Goal: Information Seeking & Learning: Learn about a topic

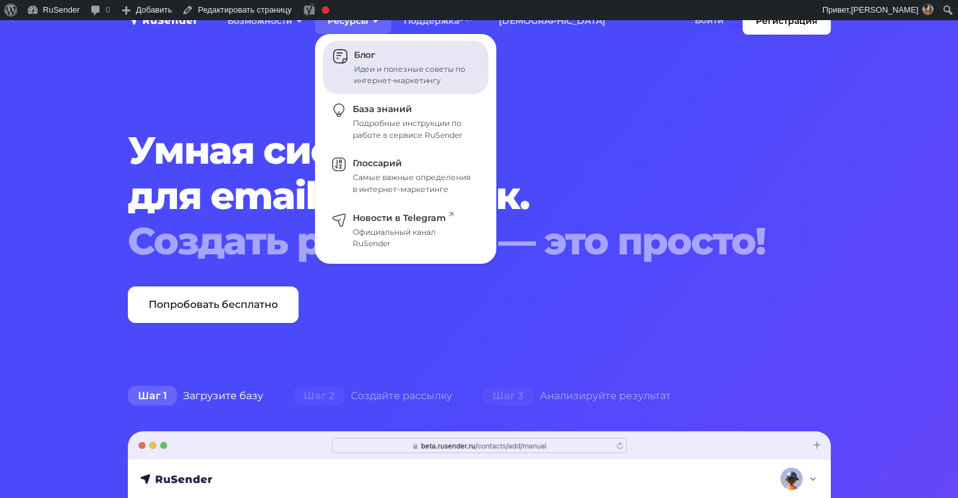
click at [367, 71] on div "Идеи и полезные советы по интернет–маркетингу" at bounding box center [414, 75] width 120 height 23
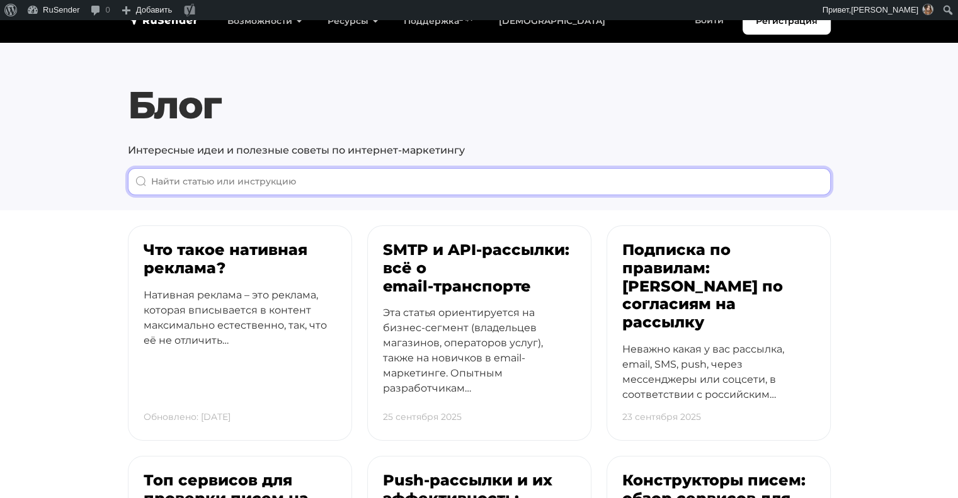
click at [427, 185] on input "When autocomplete results are available use up and down arrows to review and en…" at bounding box center [479, 181] width 703 height 27
paste input "Как написать благодарственное письмо?"
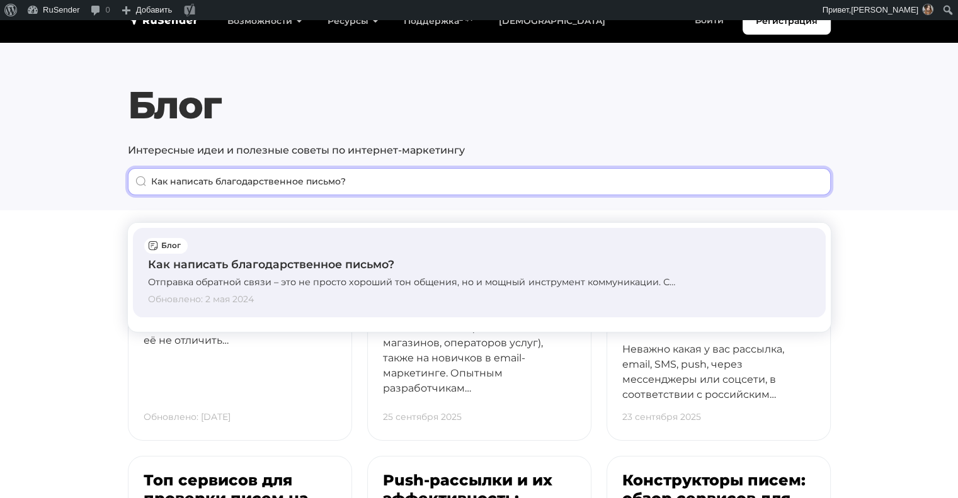
type input "Как написать благодарственное письмо?"
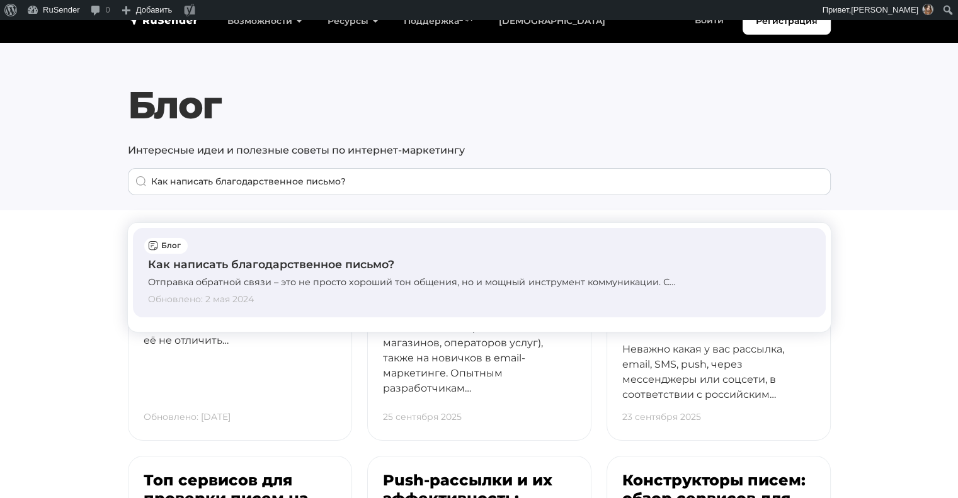
click at [355, 275] on div "Как написать благодарственное письмо? Отправка обратной связи – это не просто х…" at bounding box center [479, 272] width 662 height 69
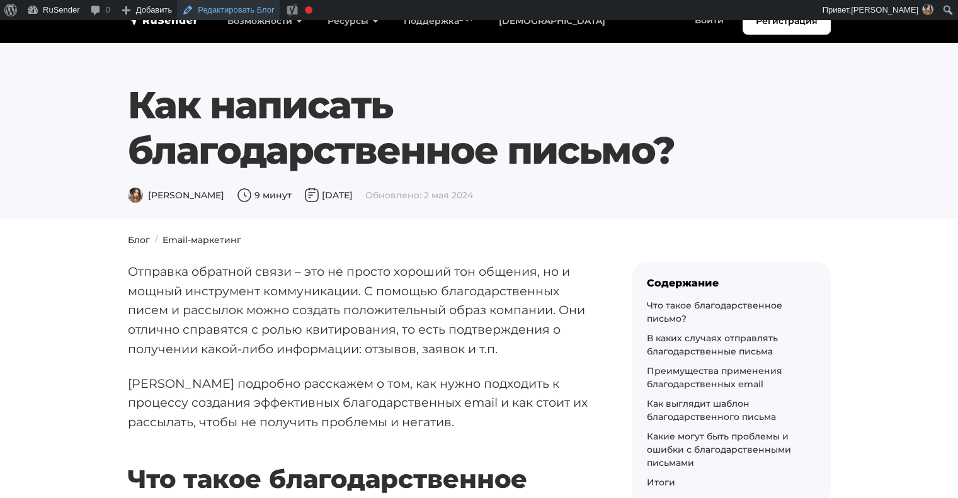
click at [215, 6] on link "Редактировать Блог" at bounding box center [228, 10] width 103 height 20
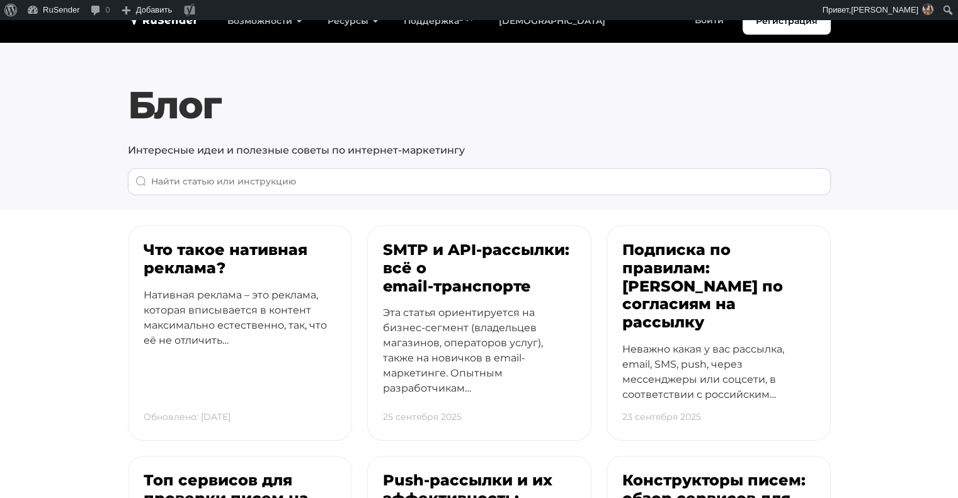
click at [289, 167] on div "Блог Интересные идеи и полезные советы по интернет-маркетингу" at bounding box center [479, 138] width 718 height 113
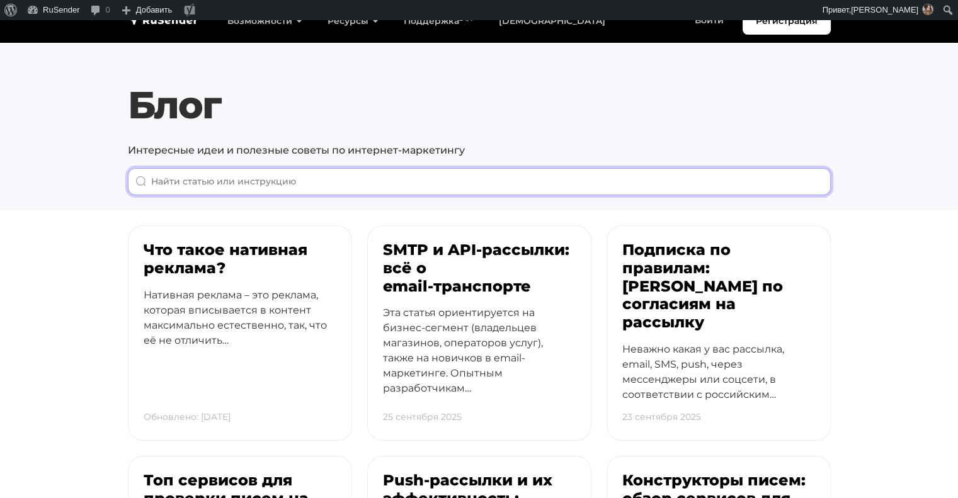
click at [289, 171] on input "When autocomplete results are available use up and down arrows to review and en…" at bounding box center [479, 181] width 703 height 27
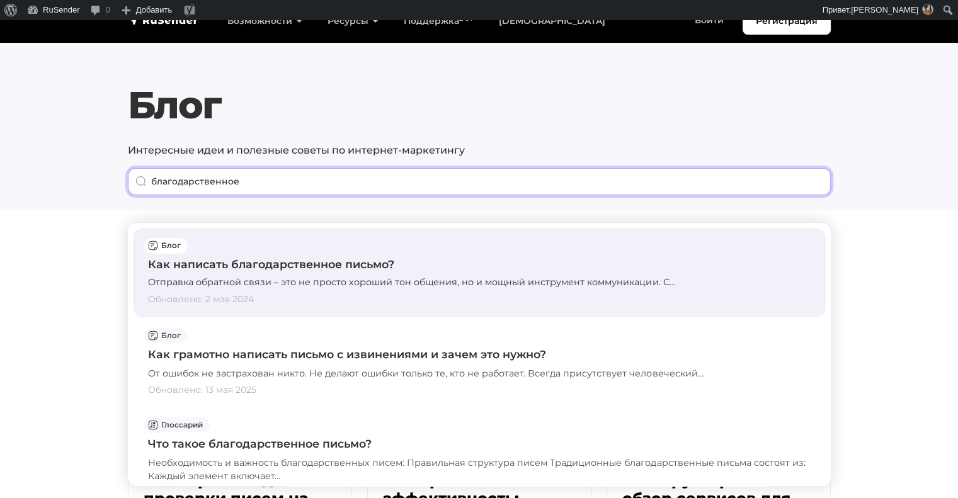
type input "благодарственное"
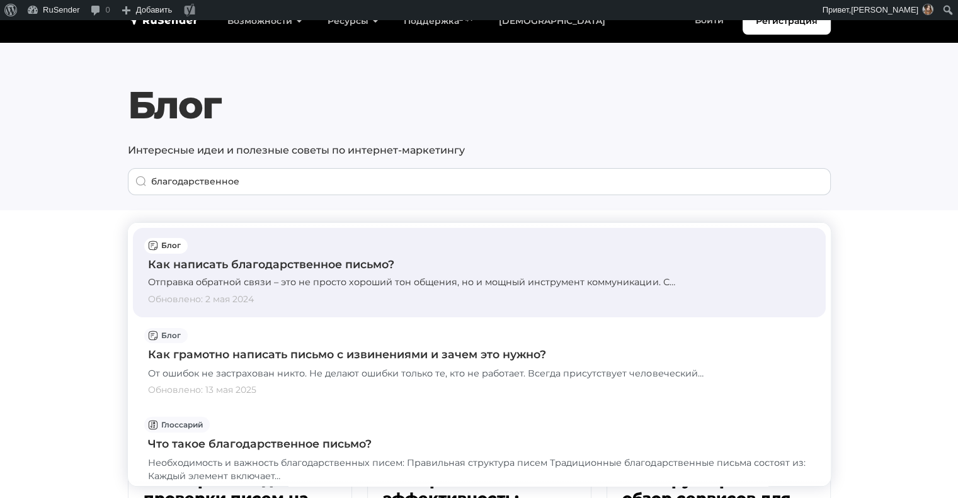
click at [278, 282] on div "Отправка обратной связи – это не просто хороший тон общения, но и мощный инстру…" at bounding box center [479, 283] width 662 height 14
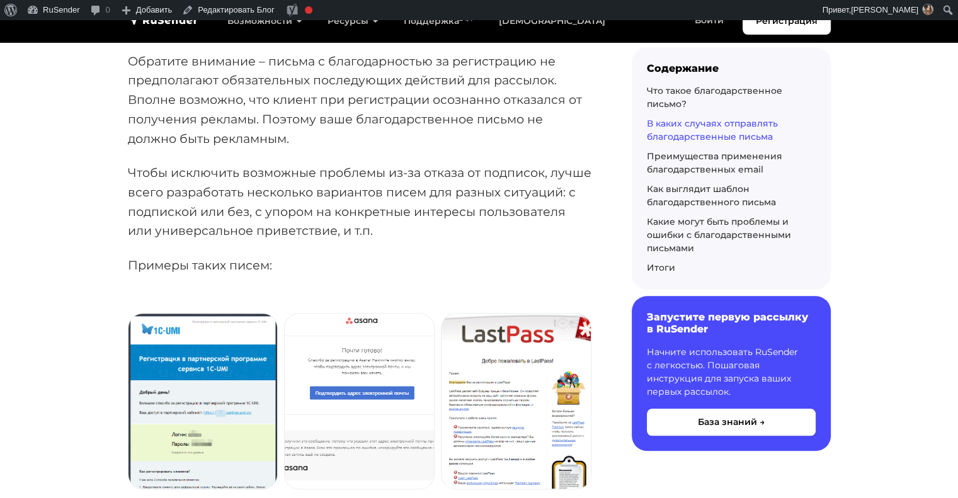
scroll to position [1454, 0]
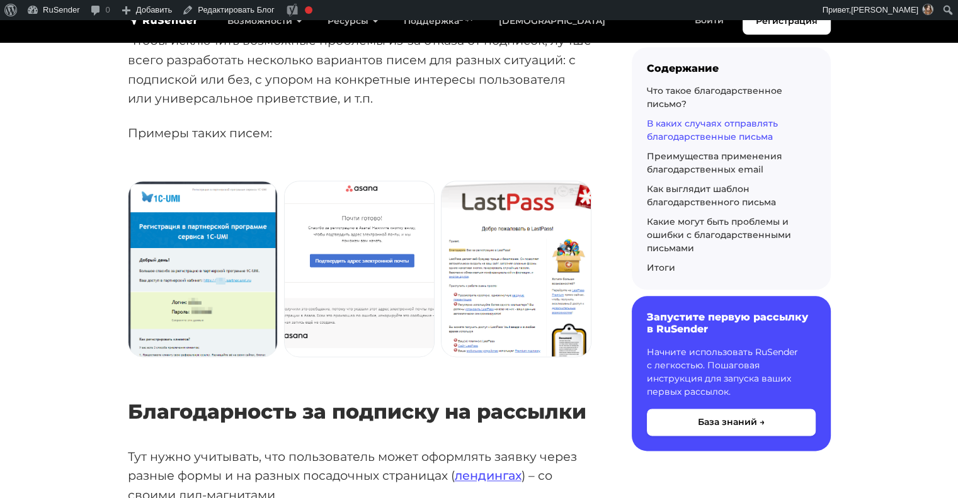
click at [230, 253] on img at bounding box center [202, 268] width 149 height 175
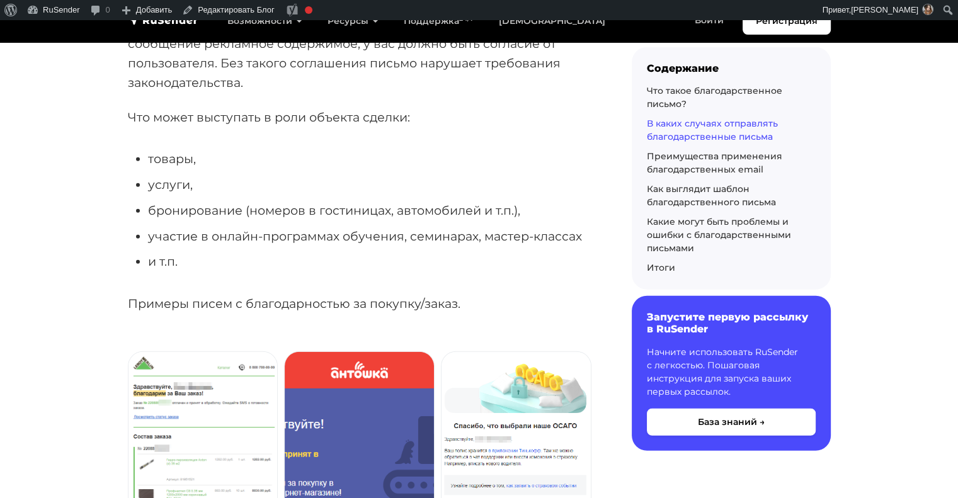
scroll to position [3290, 0]
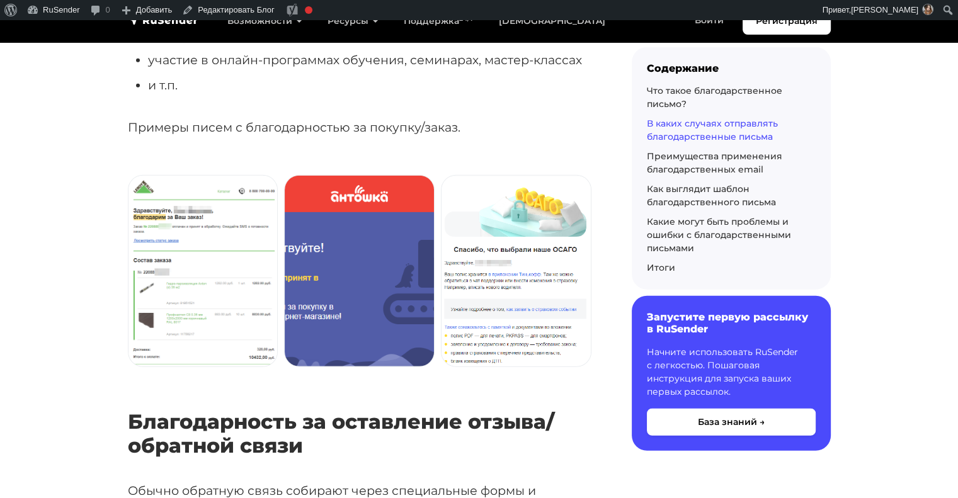
click at [382, 267] on img at bounding box center [359, 271] width 149 height 191
click at [507, 229] on img at bounding box center [515, 271] width 149 height 191
click at [390, 249] on img at bounding box center [359, 271] width 149 height 191
click at [249, 260] on img at bounding box center [202, 271] width 149 height 191
click at [389, 264] on img at bounding box center [359, 271] width 149 height 191
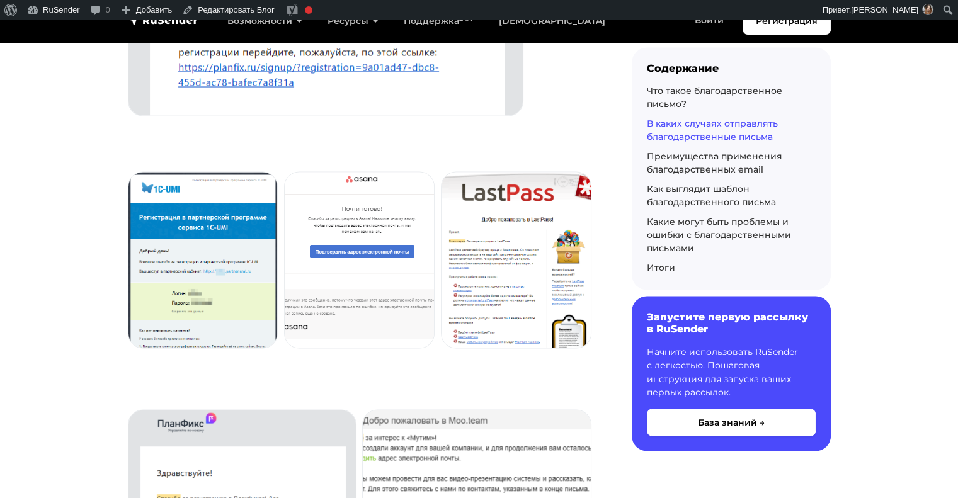
scroll to position [2029, 0]
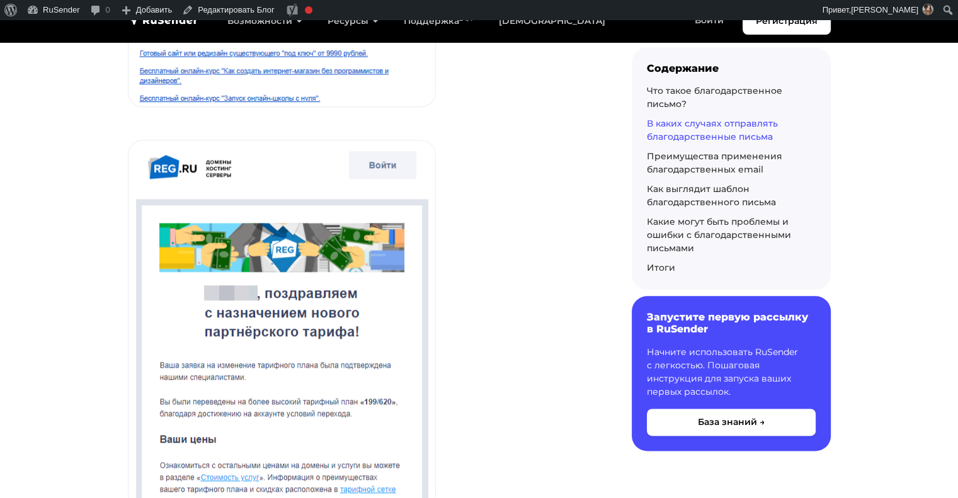
scroll to position [10991, 0]
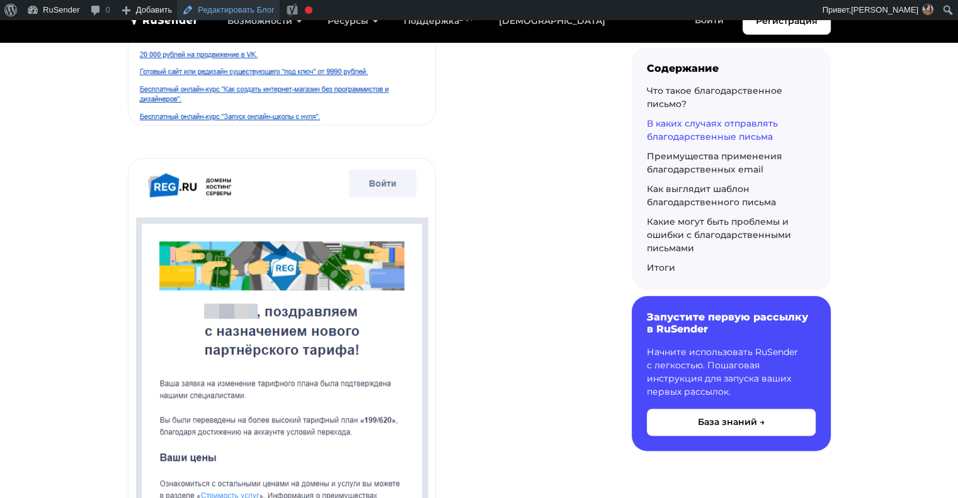
click at [214, 12] on link "Редактировать Блог" at bounding box center [228, 10] width 103 height 20
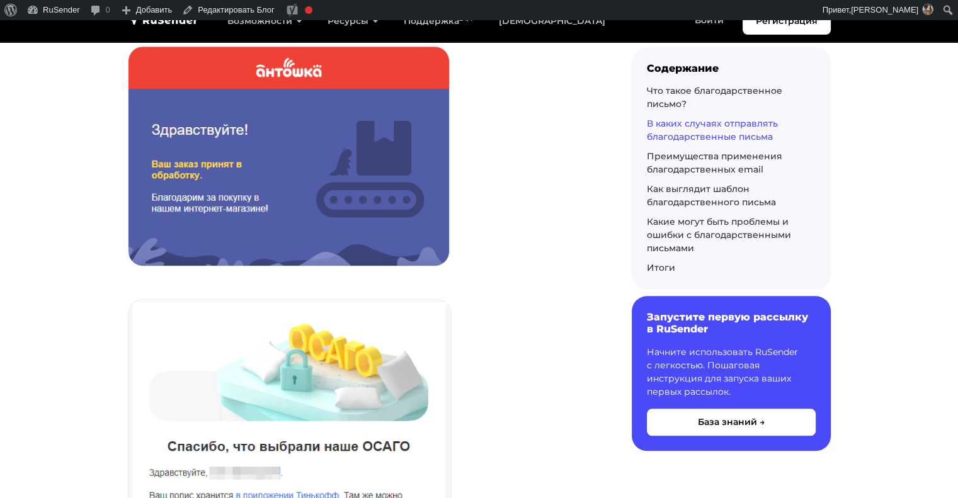
scroll to position [5925, 0]
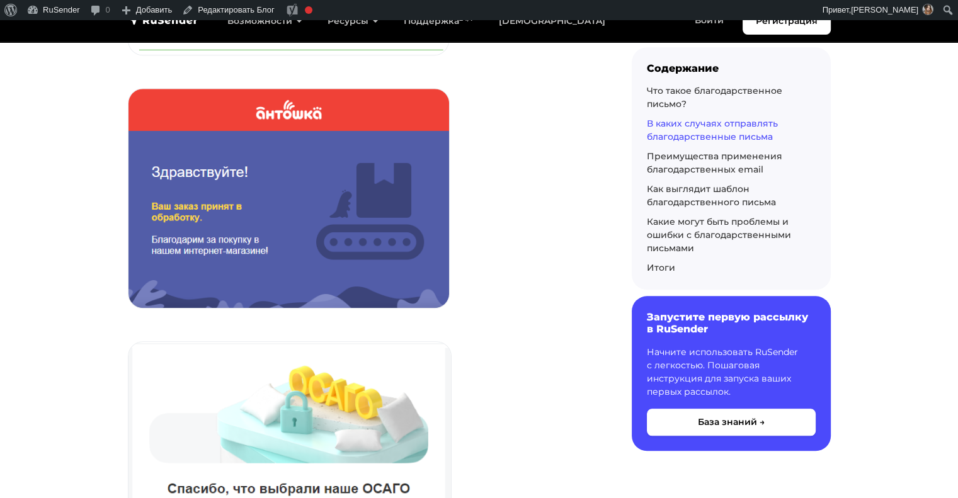
click at [180, 144] on img at bounding box center [288, 198] width 320 height 219
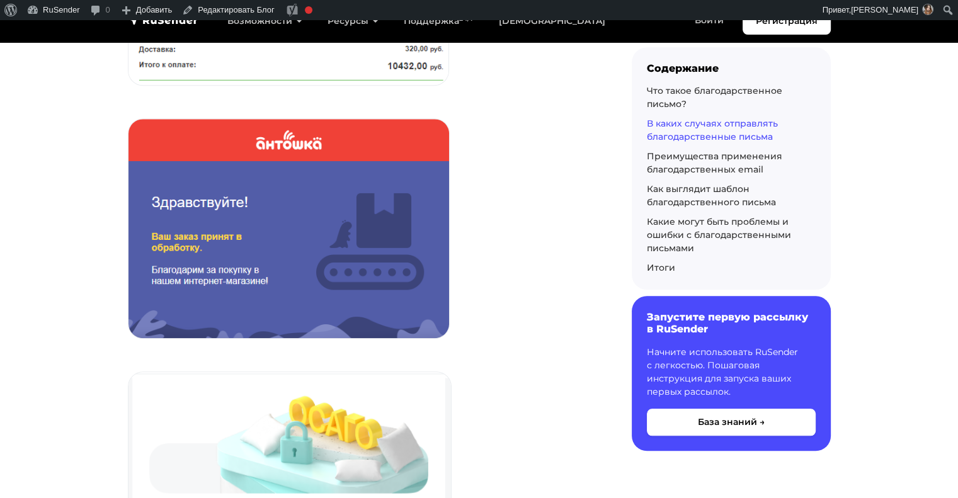
scroll to position [5893, 0]
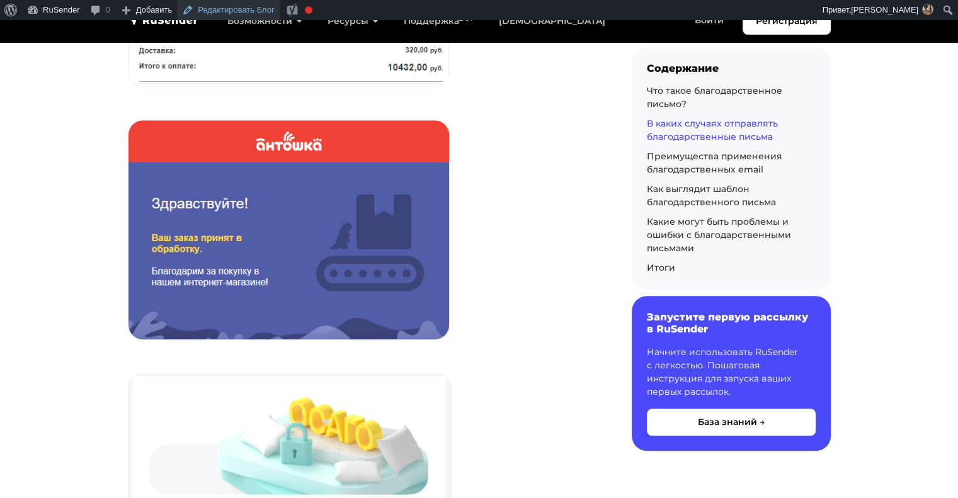
click at [235, 8] on link "Редактировать Блог" at bounding box center [228, 10] width 103 height 20
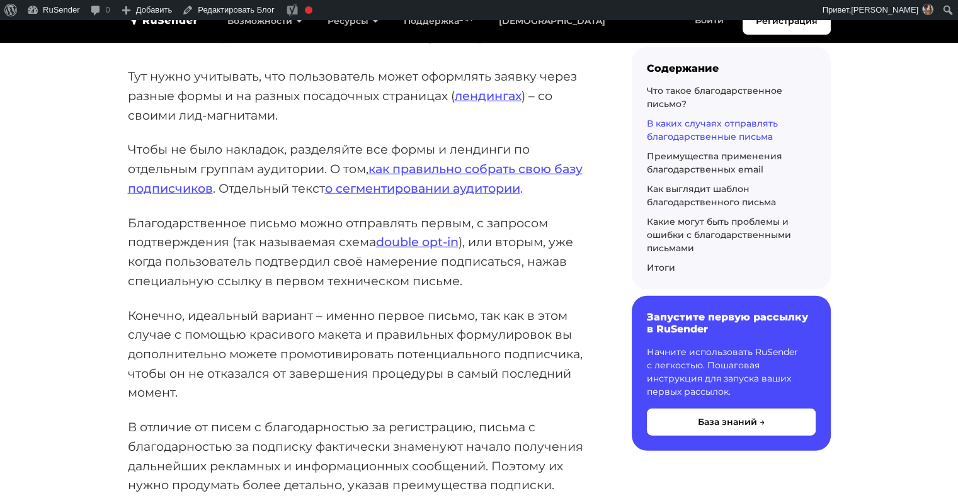
scroll to position [2782, 0]
